Goal: Obtain resource: Obtain resource

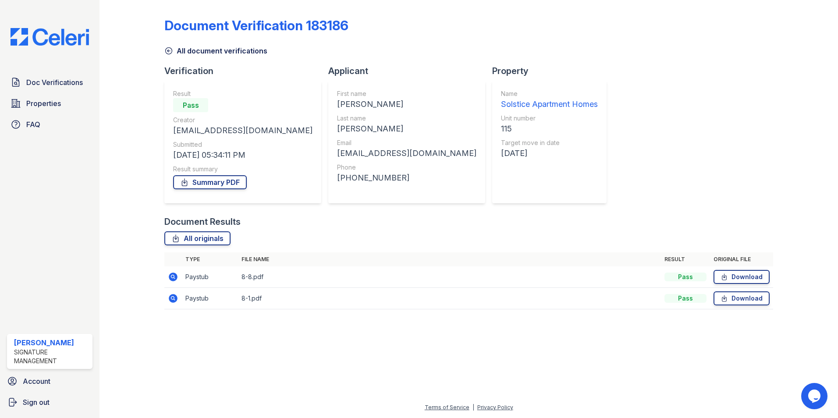
click at [174, 277] on icon at bounding box center [173, 277] width 11 height 11
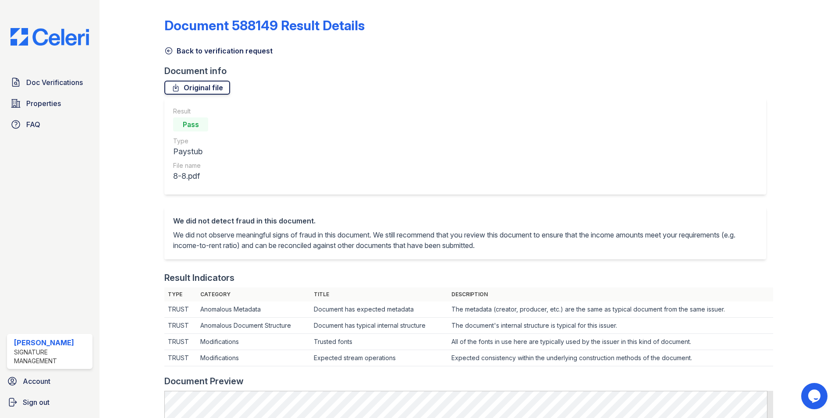
click at [180, 85] on link "Original file" at bounding box center [197, 88] width 66 height 14
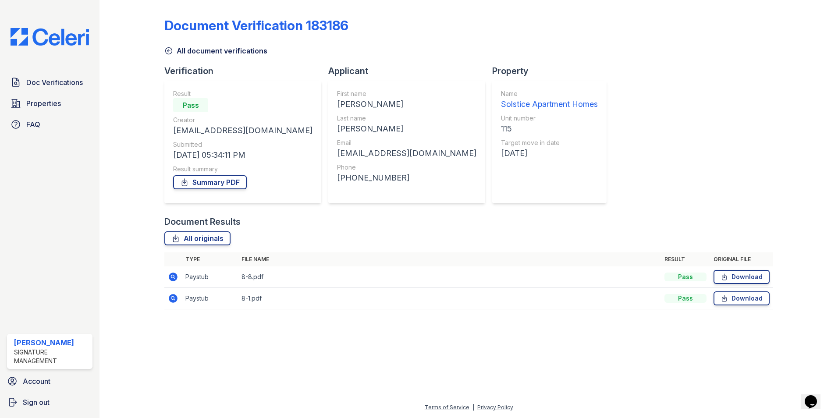
click at [176, 297] on icon at bounding box center [173, 298] width 11 height 11
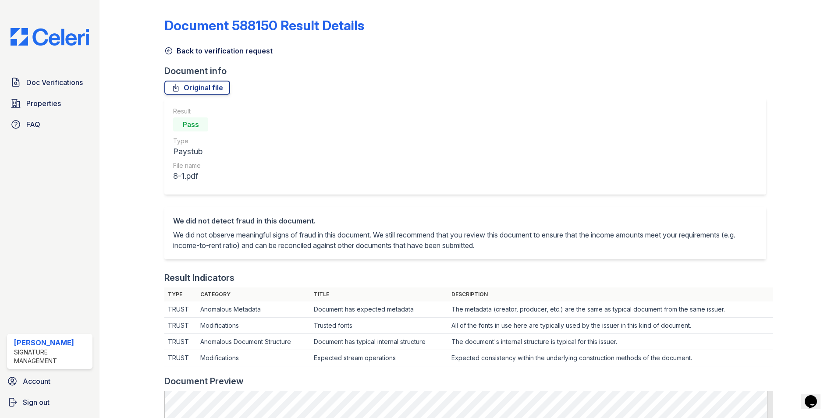
drag, startPoint x: 208, startPoint y: 92, endPoint x: 437, endPoint y: 92, distance: 229.1
click at [209, 92] on link "Original file" at bounding box center [197, 88] width 66 height 14
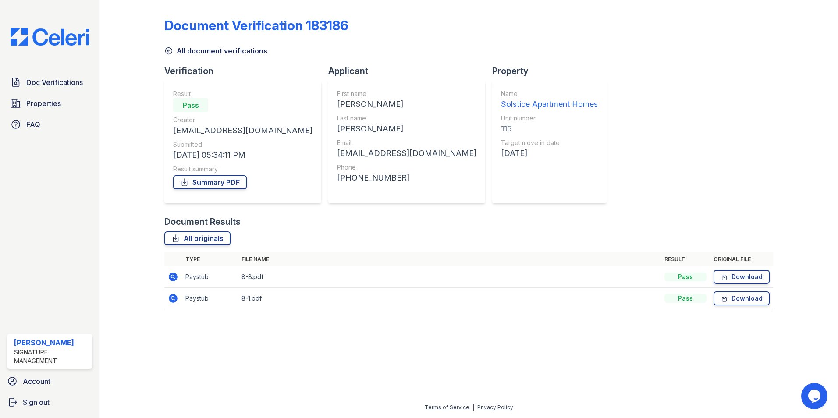
drag, startPoint x: 212, startPoint y: 175, endPoint x: 218, endPoint y: 174, distance: 5.3
click at [214, 175] on div "Summary PDF" at bounding box center [242, 182] width 139 height 18
click at [246, 184] on link "Summary PDF" at bounding box center [210, 182] width 74 height 14
